Goal: Communication & Community: Answer question/provide support

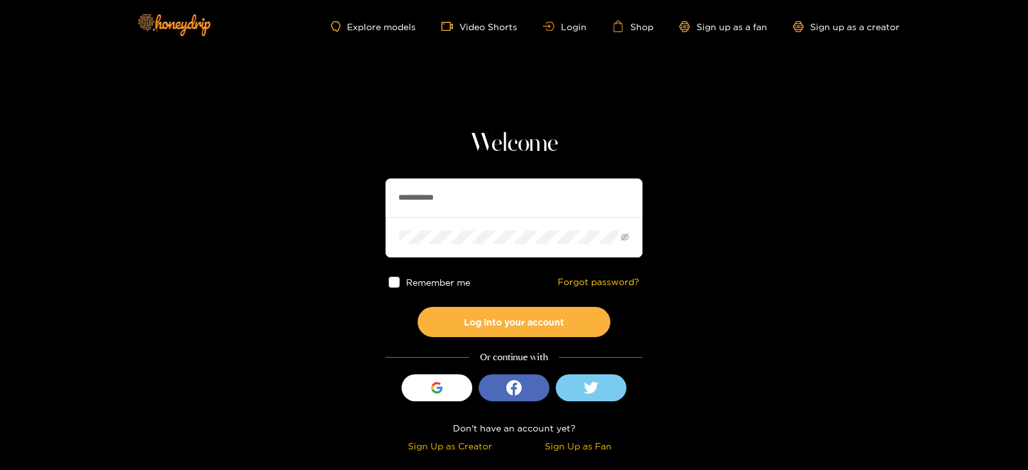
drag, startPoint x: 461, startPoint y: 198, endPoint x: 333, endPoint y: 188, distance: 128.3
click at [333, 188] on section "**********" at bounding box center [514, 228] width 1028 height 457
type input "**********"
click at [418, 307] on button "Log into your account" at bounding box center [514, 322] width 193 height 30
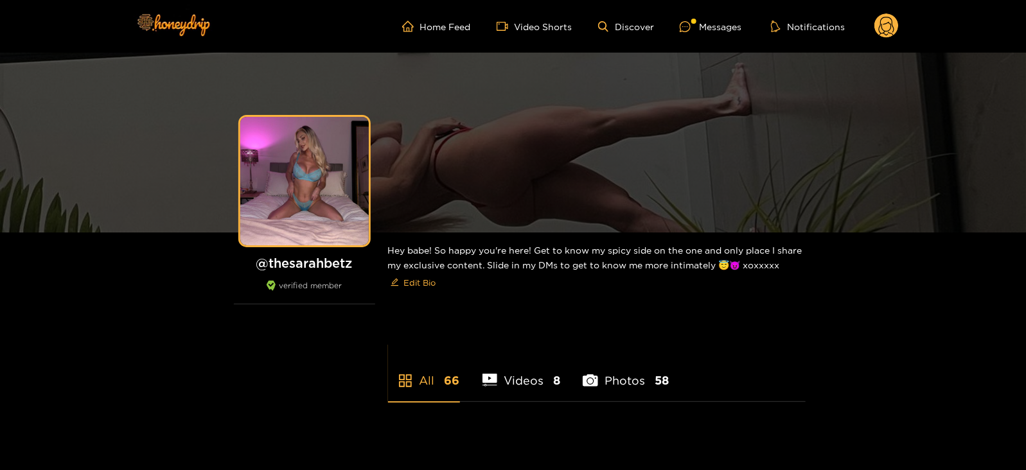
click at [709, 12] on div "Home Feed Video Shorts Discover Messages Notifications 0 videos discover messag…" at bounding box center [513, 26] width 771 height 53
click at [705, 20] on div "Messages" at bounding box center [711, 26] width 62 height 15
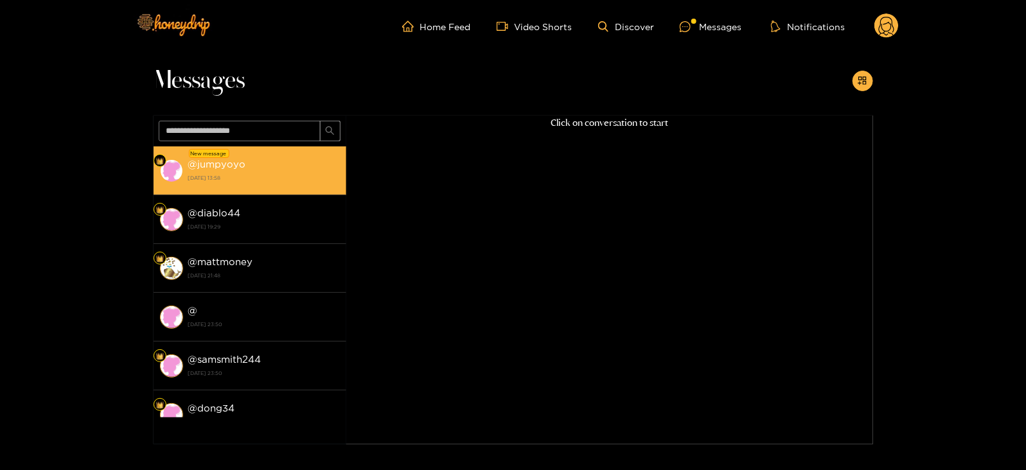
click at [260, 184] on div "@ jumpyoyo [DATE] 13:58" at bounding box center [264, 170] width 152 height 29
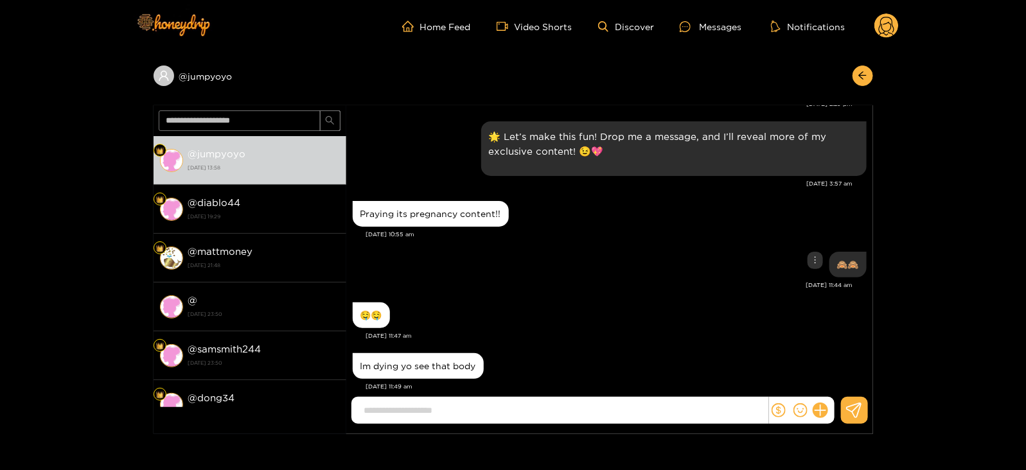
scroll to position [1238, 0]
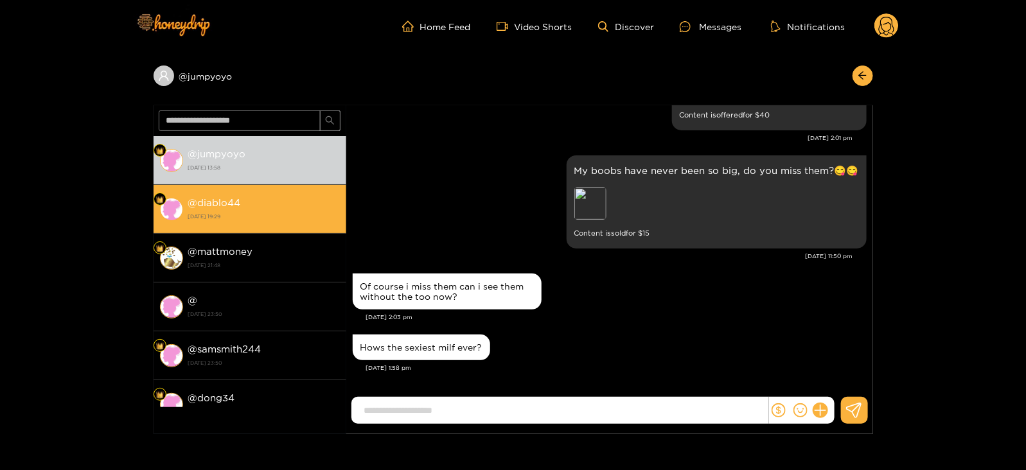
click at [244, 217] on strong "12 August 2025 19:29" at bounding box center [264, 217] width 152 height 12
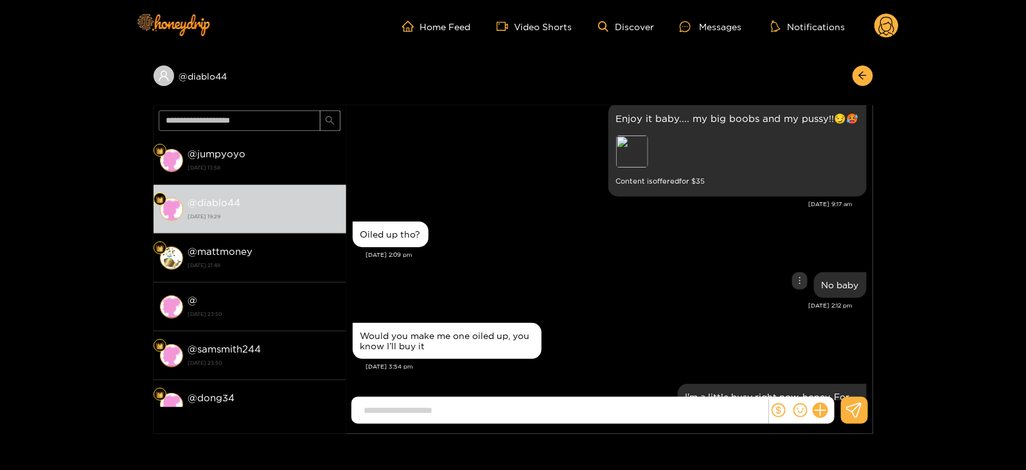
scroll to position [1716, 0]
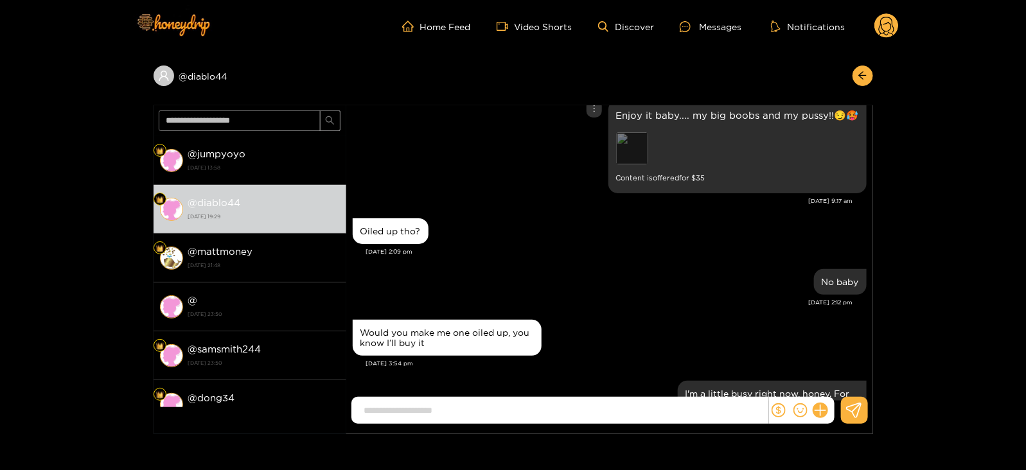
click at [633, 150] on div "Preview" at bounding box center [632, 148] width 32 height 32
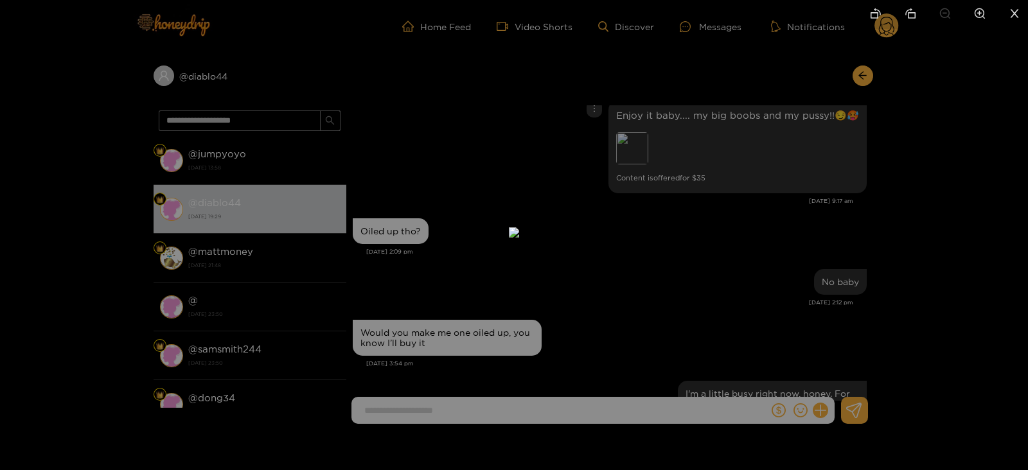
click at [947, 220] on div at bounding box center [514, 235] width 1028 height 470
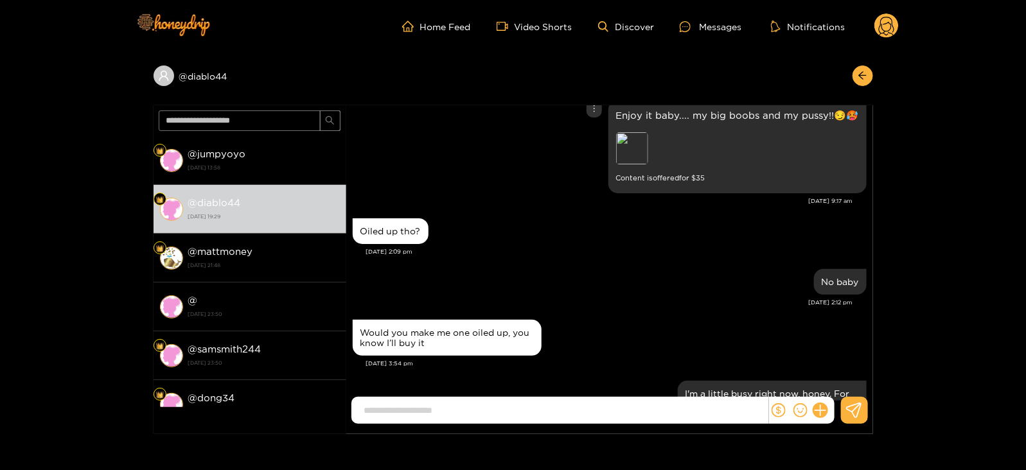
scroll to position [1694, 0]
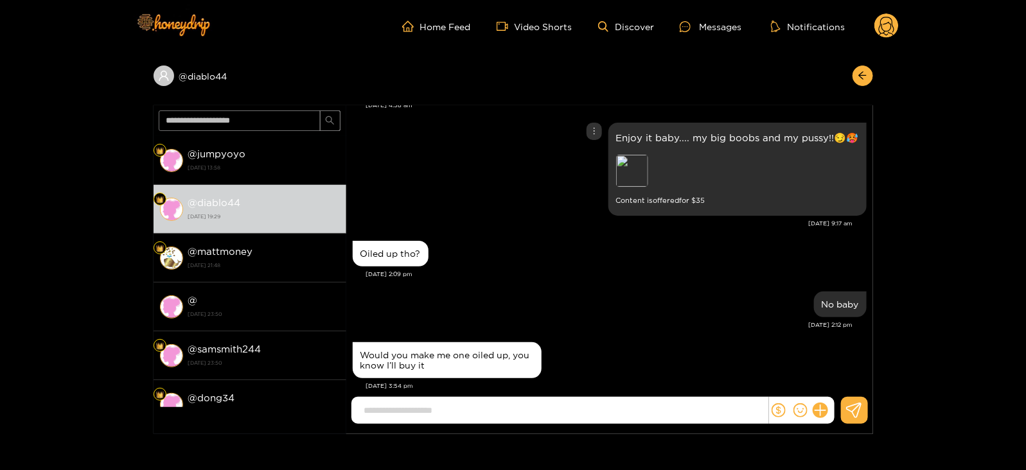
click at [732, 133] on p "Enjoy it baby.... my big boobs and my pussy!!😏🥵" at bounding box center [737, 137] width 243 height 15
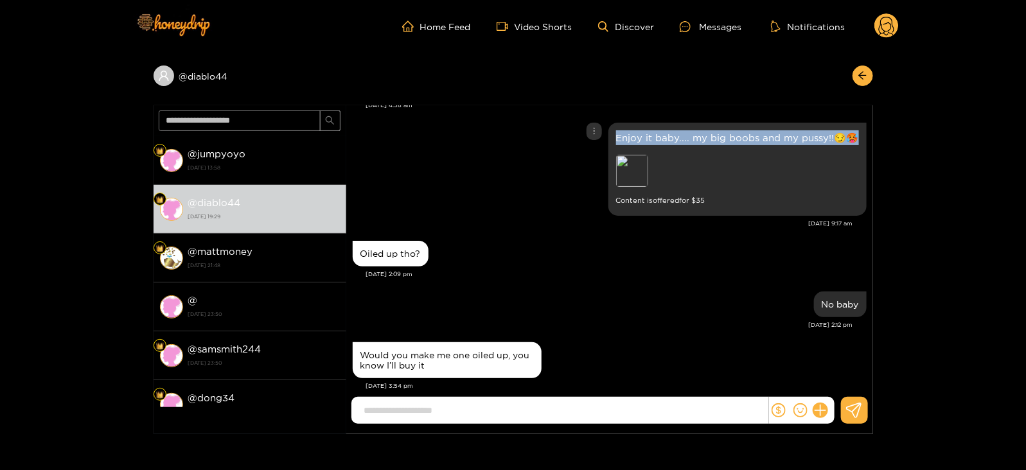
click at [732, 133] on p "Enjoy it baby.... my big boobs and my pussy!!😏🥵" at bounding box center [737, 137] width 243 height 15
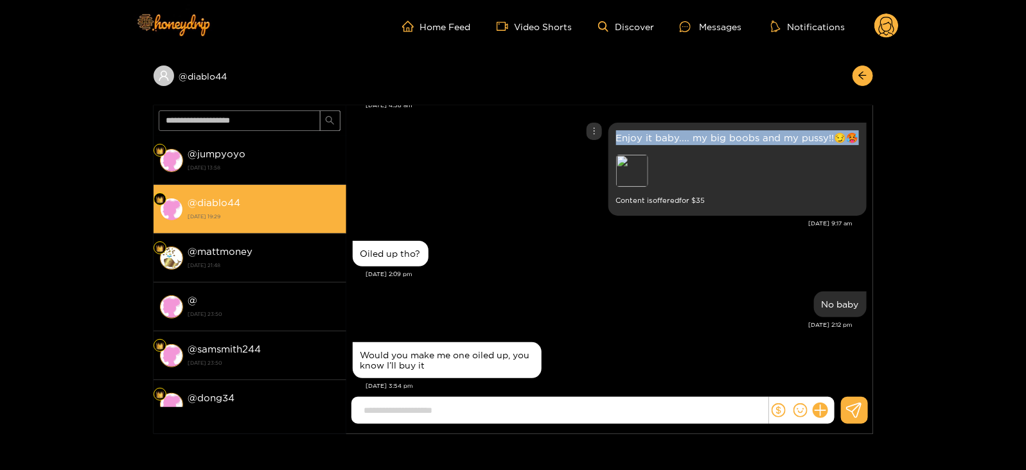
copy p "Enjoy it baby.... my big boobs and my pussy!!😏🥵"
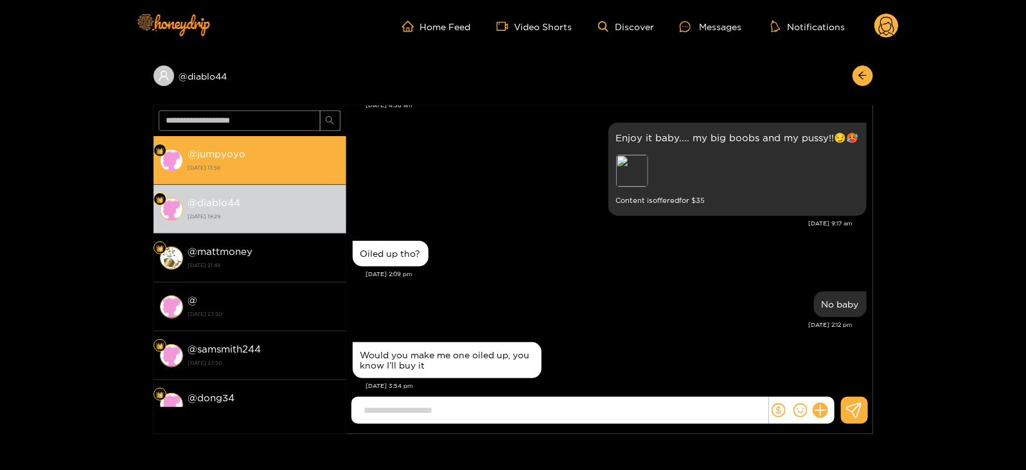
click at [268, 155] on div "@ jumpyoyo 15 August 2025 13:58" at bounding box center [264, 160] width 152 height 29
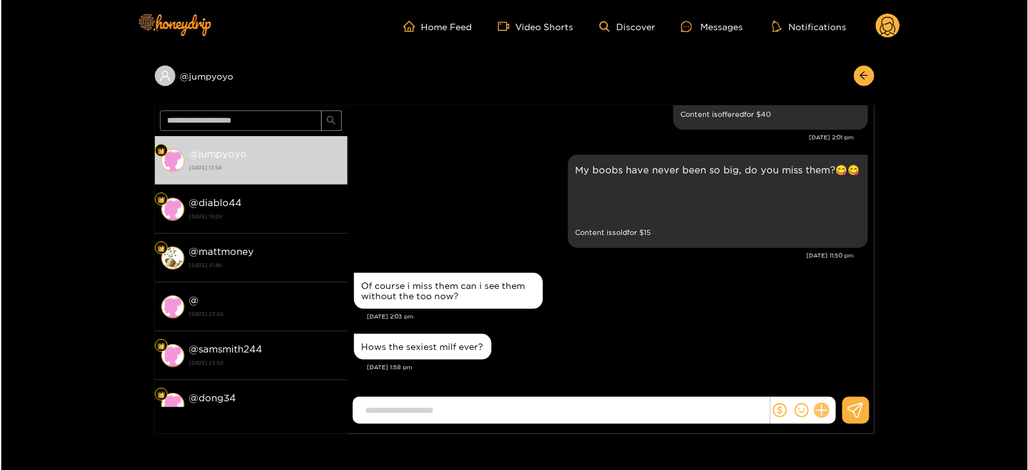
scroll to position [1238, 0]
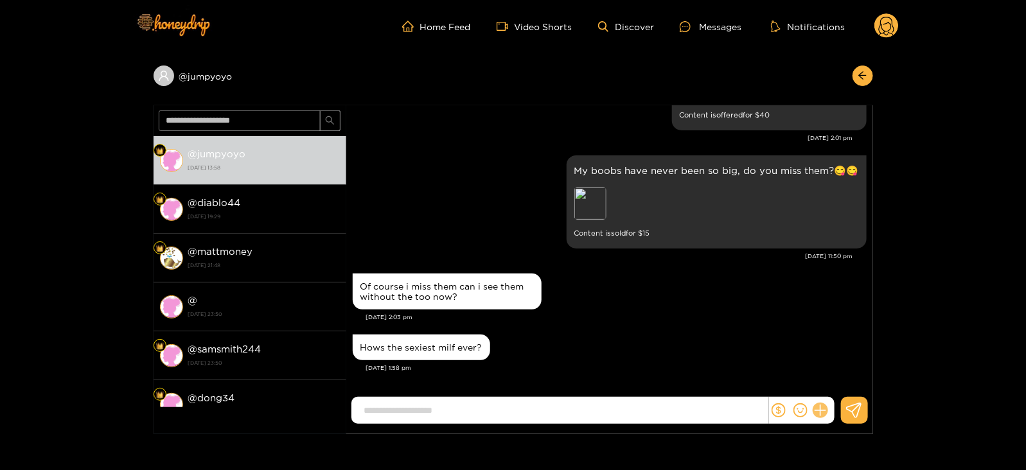
click at [818, 414] on icon at bounding box center [820, 410] width 15 height 15
click at [833, 393] on button at bounding box center [844, 379] width 45 height 29
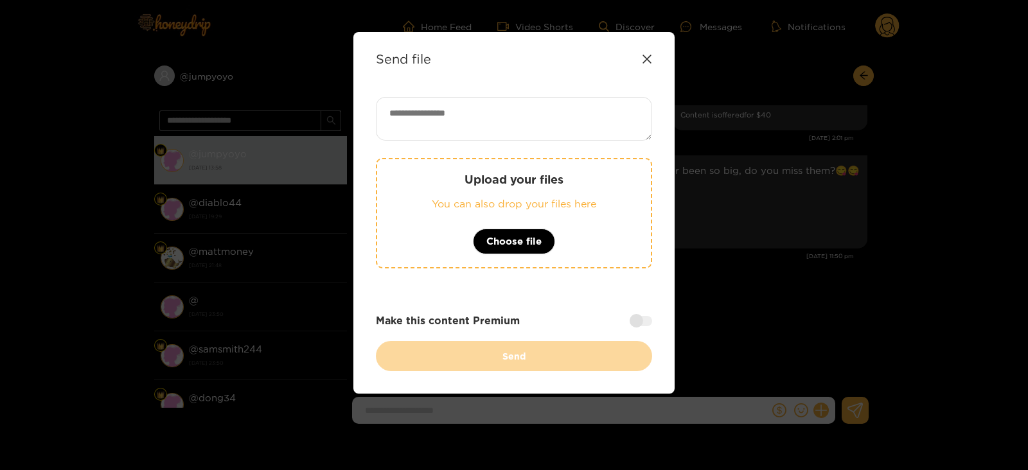
click at [427, 120] on textarea at bounding box center [514, 119] width 276 height 44
paste textarea "**********"
drag, startPoint x: 427, startPoint y: 120, endPoint x: 428, endPoint y: 197, distance: 77.1
click at [428, 197] on div "**********" at bounding box center [514, 234] width 276 height 274
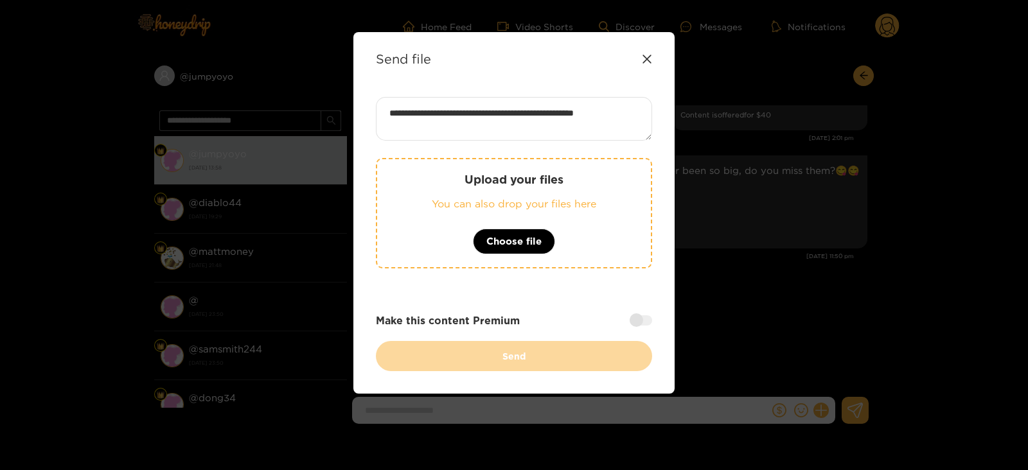
type textarea "**********"
click at [479, 175] on p "Upload your files" at bounding box center [514, 179] width 222 height 15
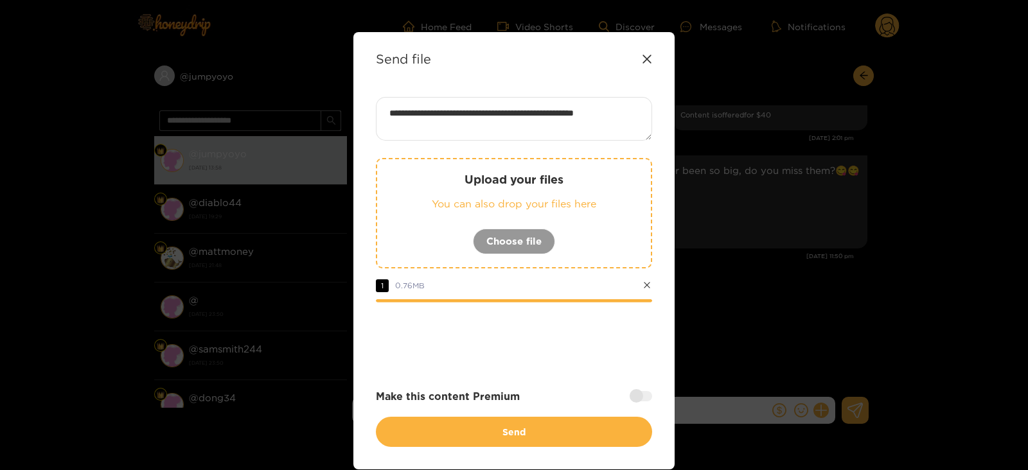
click at [633, 398] on div at bounding box center [641, 396] width 22 height 10
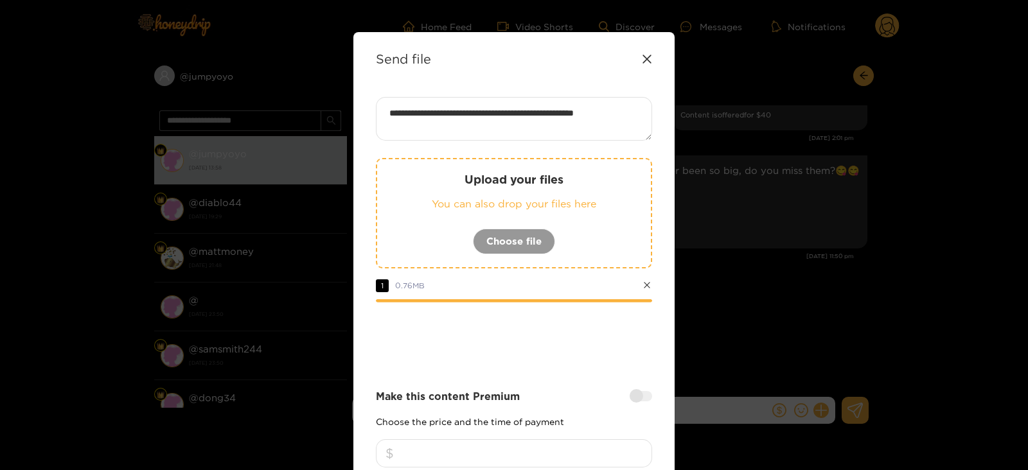
click at [482, 464] on input "*" at bounding box center [514, 453] width 276 height 28
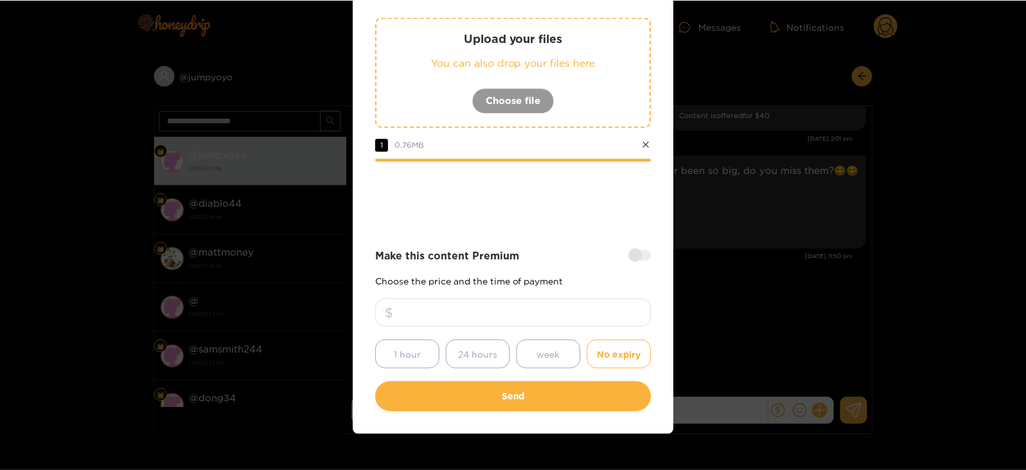
scroll to position [147, 0]
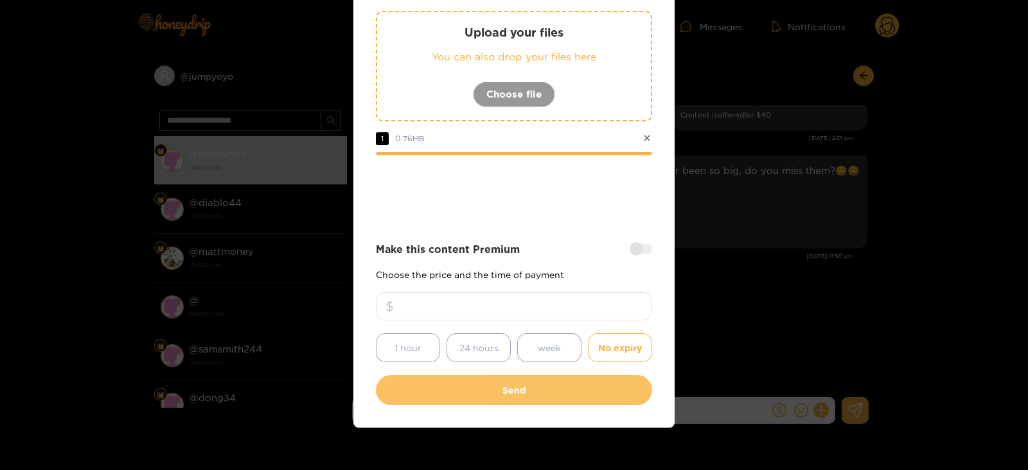
type input "**"
click at [464, 384] on button "Send" at bounding box center [514, 390] width 276 height 30
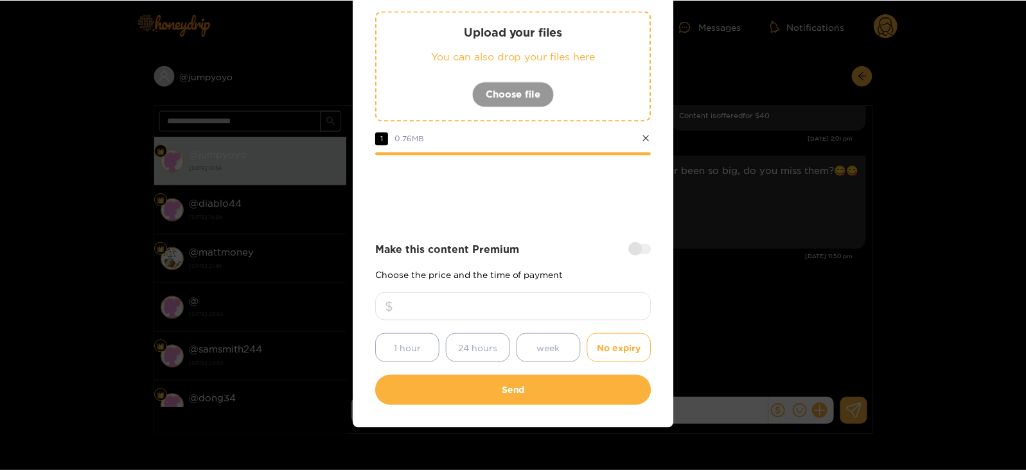
scroll to position [78, 0]
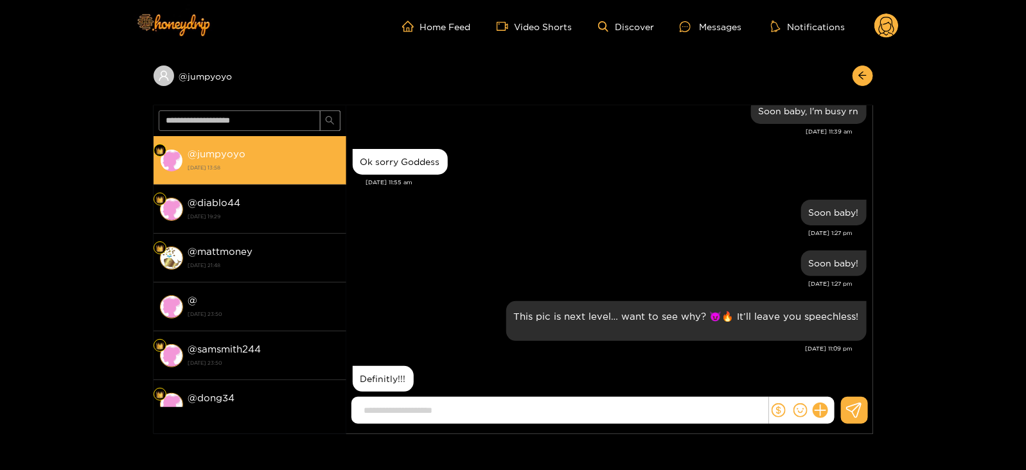
drag, startPoint x: 191, startPoint y: 162, endPoint x: 265, endPoint y: 152, distance: 75.1
click at [265, 152] on div "@ jumpyoyo 15 August 2025 13:58" at bounding box center [264, 160] width 152 height 29
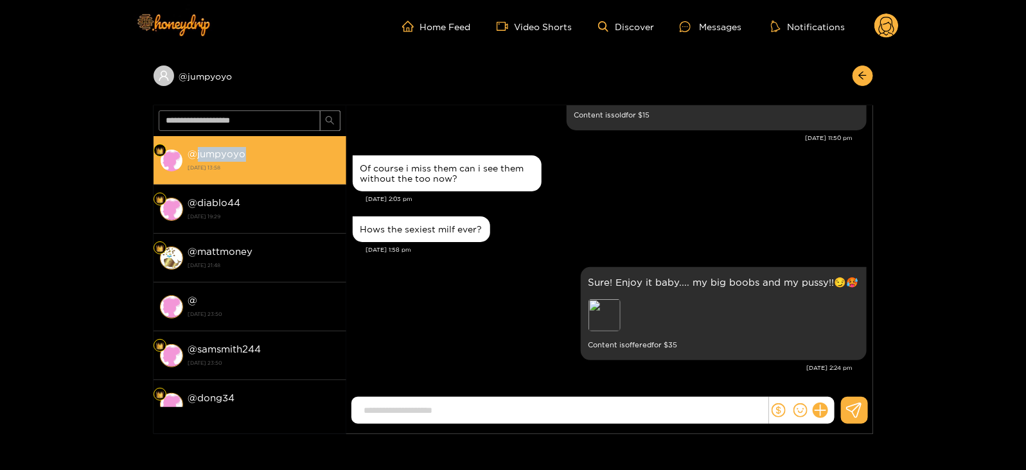
drag, startPoint x: 195, startPoint y: 152, endPoint x: 254, endPoint y: 152, distance: 59.7
click at [254, 152] on div "@ jumpyoyo 15 August 2025 13:58" at bounding box center [264, 160] width 152 height 29
copy strong "jumpyoyo"
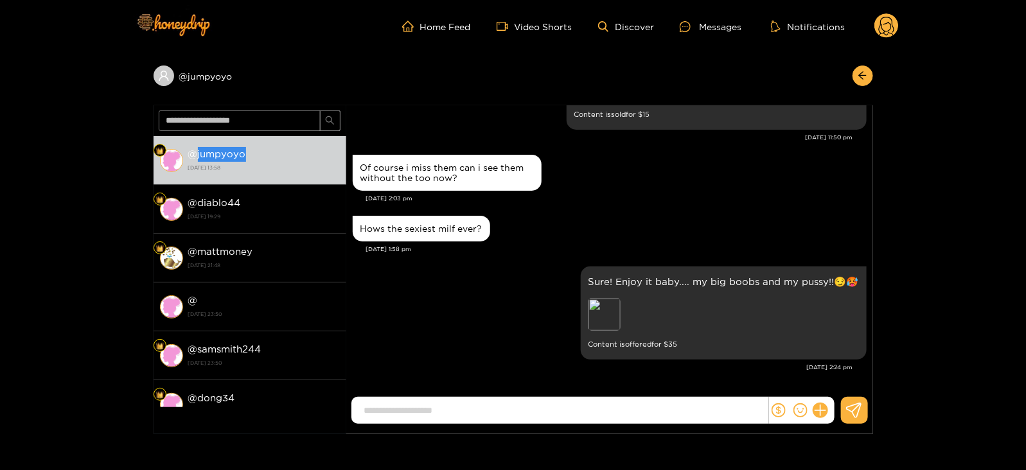
scroll to position [1305, 0]
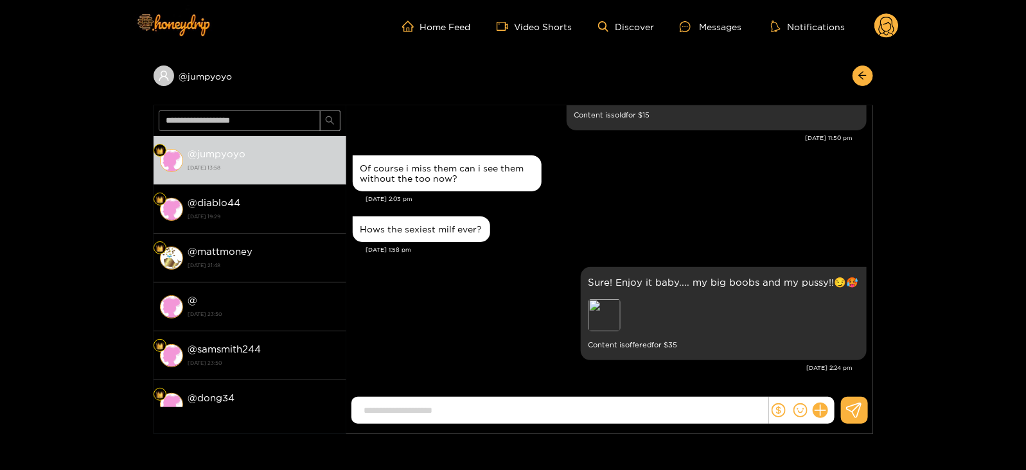
click at [886, 37] on circle at bounding box center [886, 25] width 24 height 24
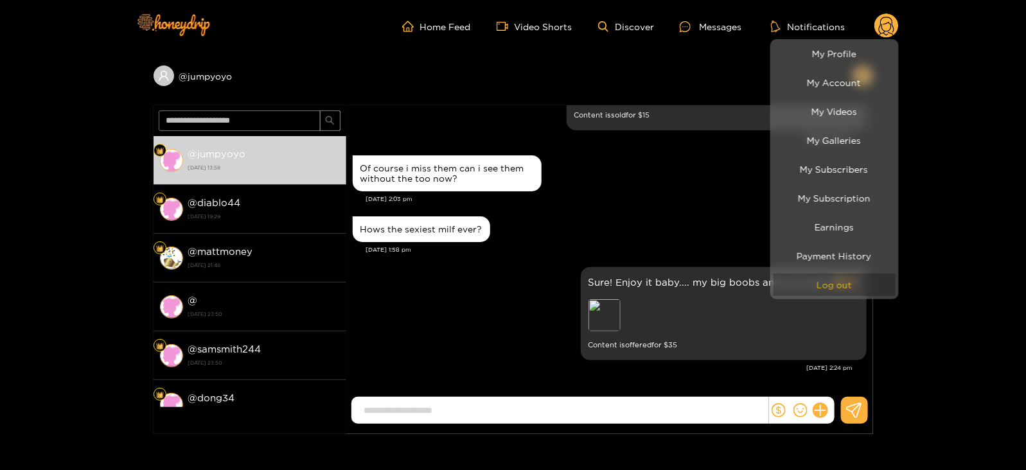
click at [788, 284] on button "Log out" at bounding box center [834, 285] width 122 height 22
